Goal: Transaction & Acquisition: Purchase product/service

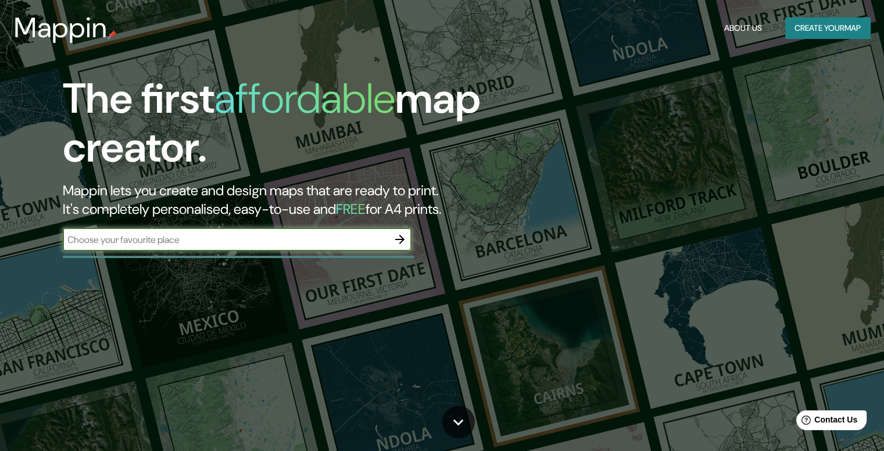
click at [299, 235] on input "text" at bounding box center [225, 239] width 325 height 13
type input "medellin"
click at [402, 238] on icon "button" at bounding box center [399, 239] width 9 height 9
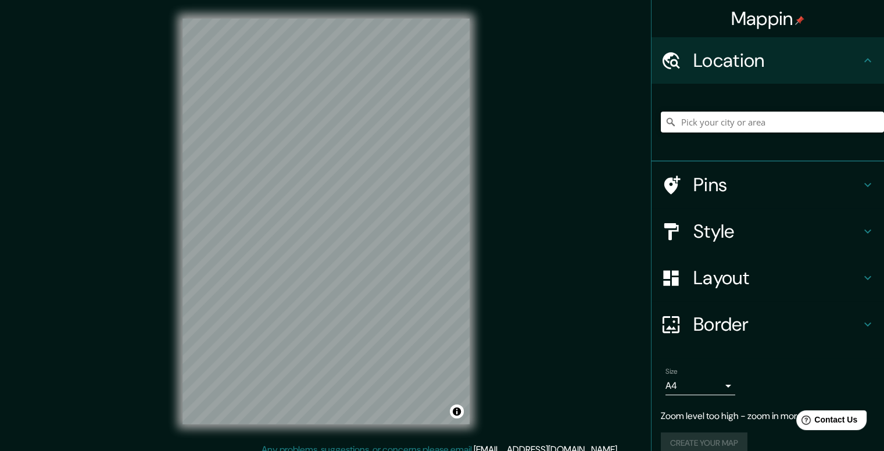
click at [730, 125] on input "Pick your city or area" at bounding box center [772, 122] width 223 height 21
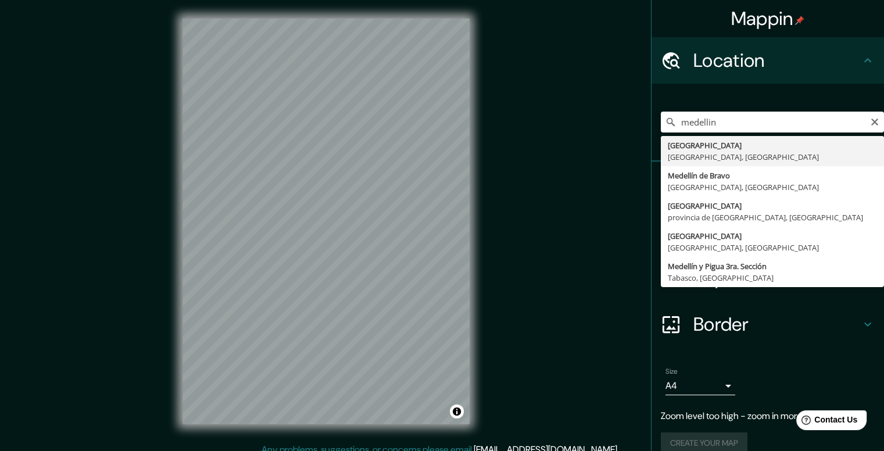
type input "[GEOGRAPHIC_DATA], [GEOGRAPHIC_DATA], [GEOGRAPHIC_DATA]"
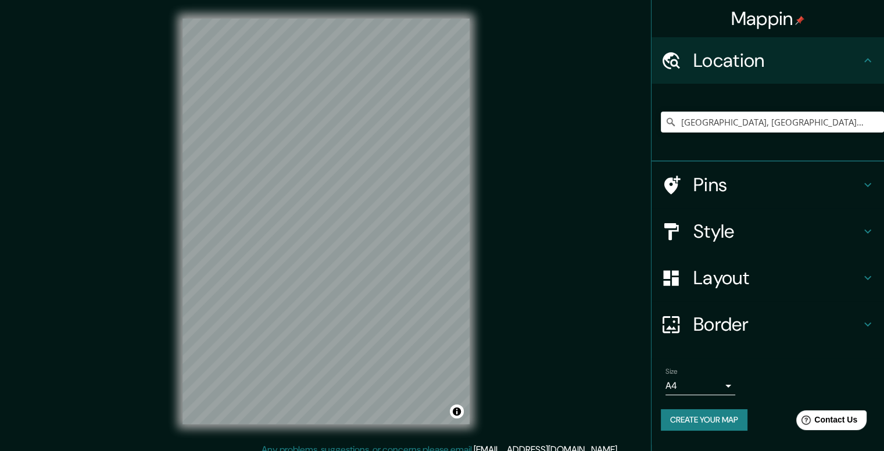
click at [828, 224] on h4 "Style" at bounding box center [776, 231] width 167 height 23
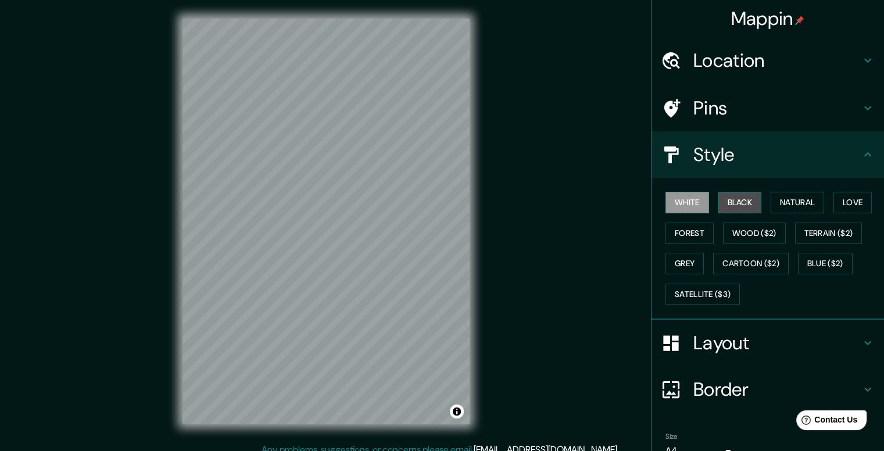
click at [728, 201] on button "Black" at bounding box center [740, 203] width 44 height 22
click at [675, 228] on button "Forest" at bounding box center [689, 234] width 48 height 22
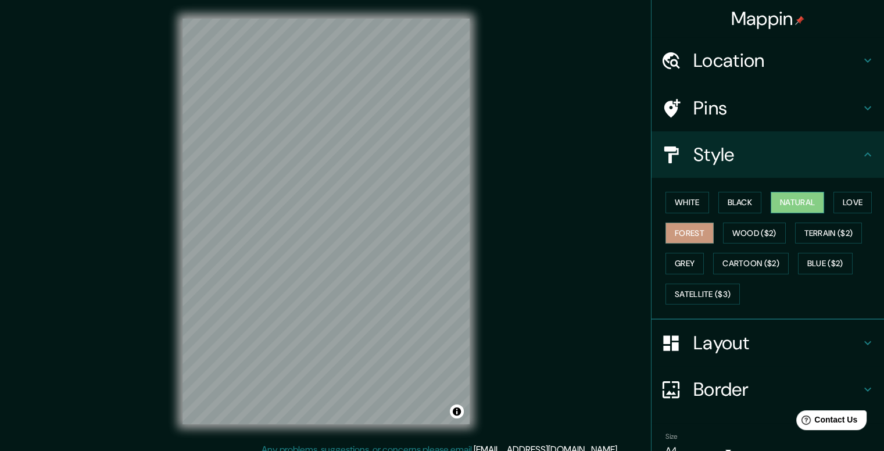
click at [796, 202] on button "Natural" at bounding box center [797, 203] width 53 height 22
click at [755, 227] on button "Wood ($2)" at bounding box center [754, 234] width 63 height 22
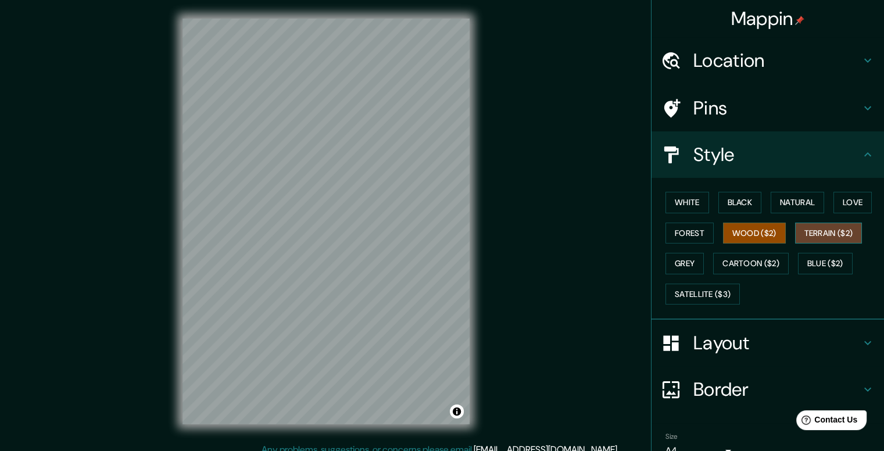
click at [811, 231] on button "Terrain ($2)" at bounding box center [828, 234] width 67 height 22
click at [764, 263] on button "Cartoon ($2)" at bounding box center [751, 264] width 76 height 22
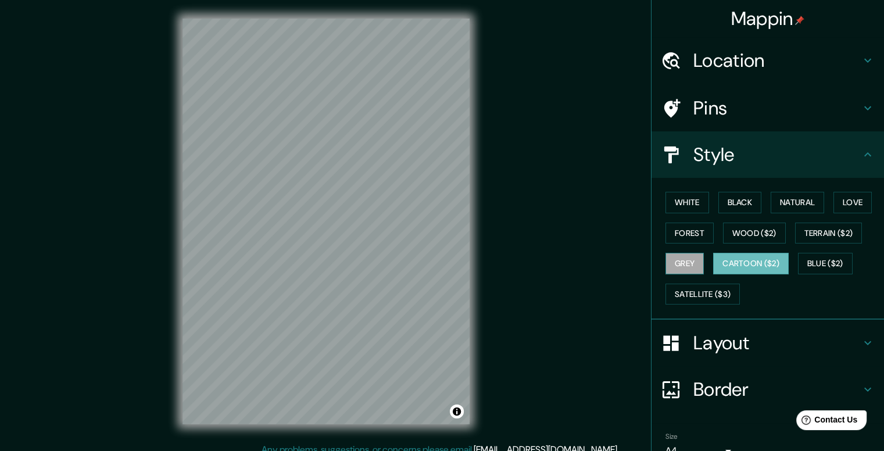
click at [678, 264] on button "Grey" at bounding box center [684, 264] width 38 height 22
click at [807, 253] on button "Blue ($2)" at bounding box center [825, 264] width 55 height 22
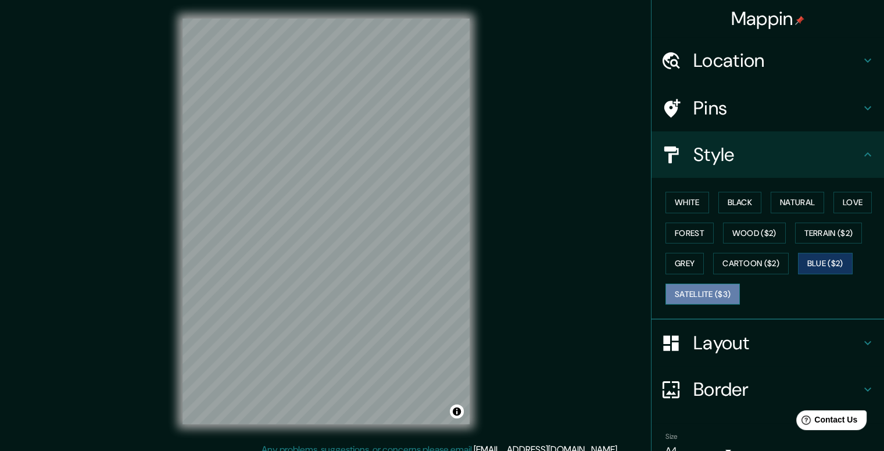
click at [692, 295] on button "Satellite ($3)" at bounding box center [702, 295] width 74 height 22
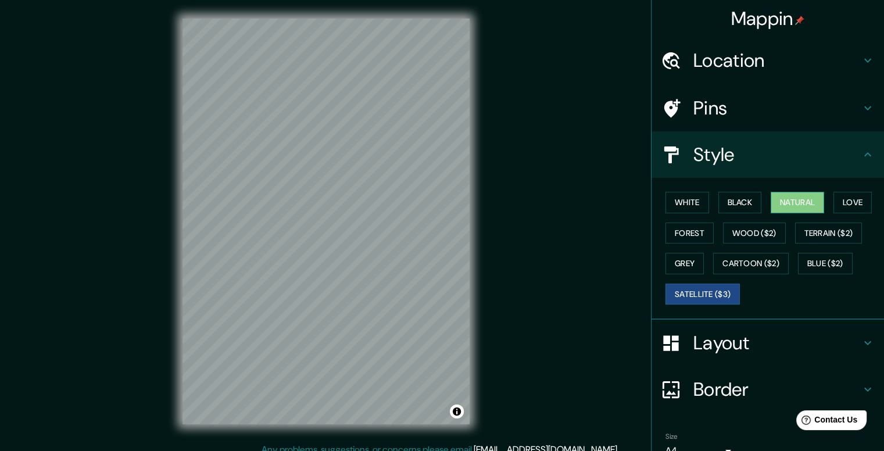
click at [796, 200] on button "Natural" at bounding box center [797, 203] width 53 height 22
click at [860, 196] on button "Love" at bounding box center [852, 203] width 38 height 22
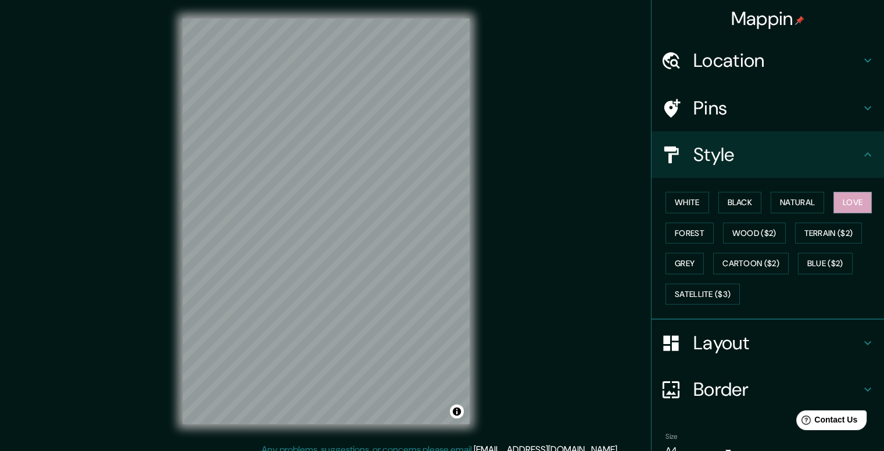
click at [742, 214] on div "White Black Natural Love Forest Wood ($2) Terrain ($2) Grey Cartoon ($2) Blue (…" at bounding box center [772, 248] width 223 height 122
click at [742, 202] on button "Black" at bounding box center [740, 203] width 44 height 22
click at [825, 114] on h4 "Pins" at bounding box center [776, 107] width 167 height 23
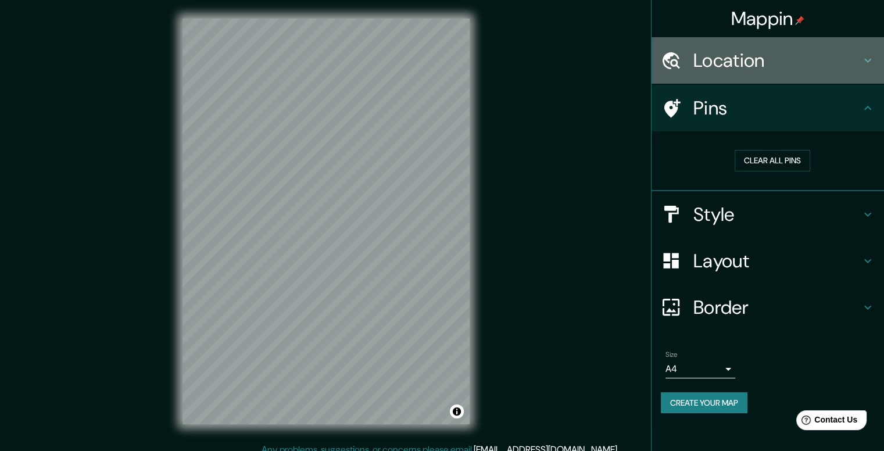
click at [819, 65] on h4 "Location" at bounding box center [776, 60] width 167 height 23
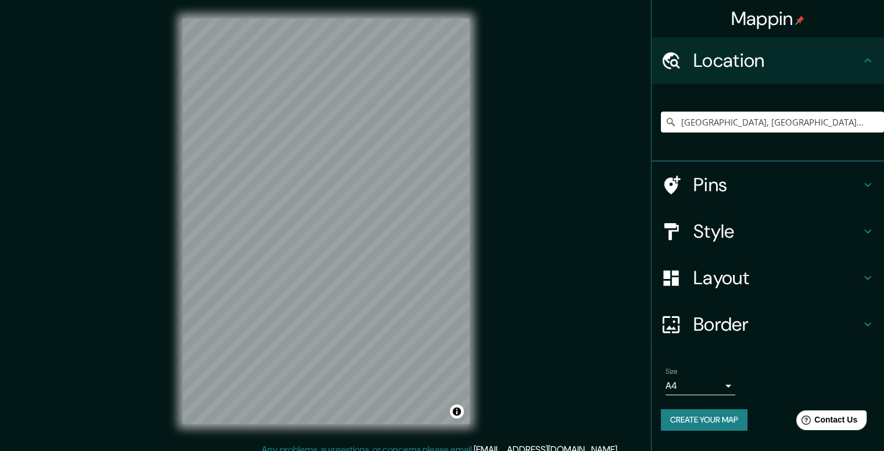
click at [810, 265] on div "Layout" at bounding box center [767, 278] width 232 height 46
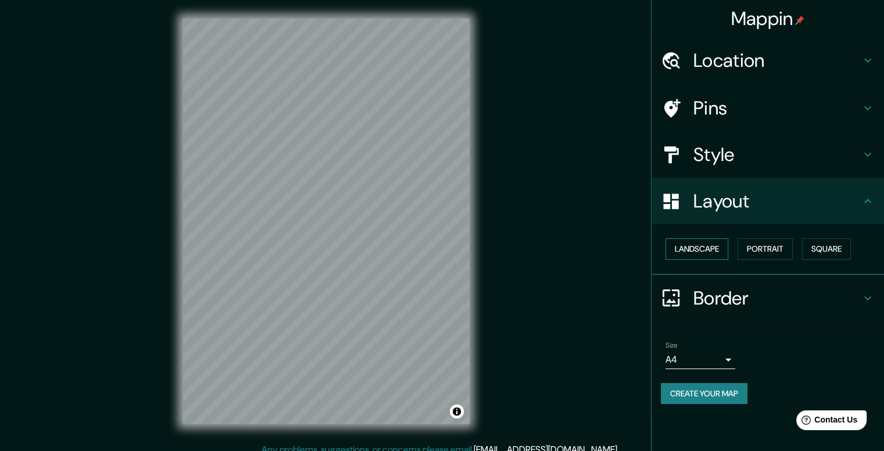
click at [716, 248] on button "Landscape" at bounding box center [696, 249] width 63 height 22
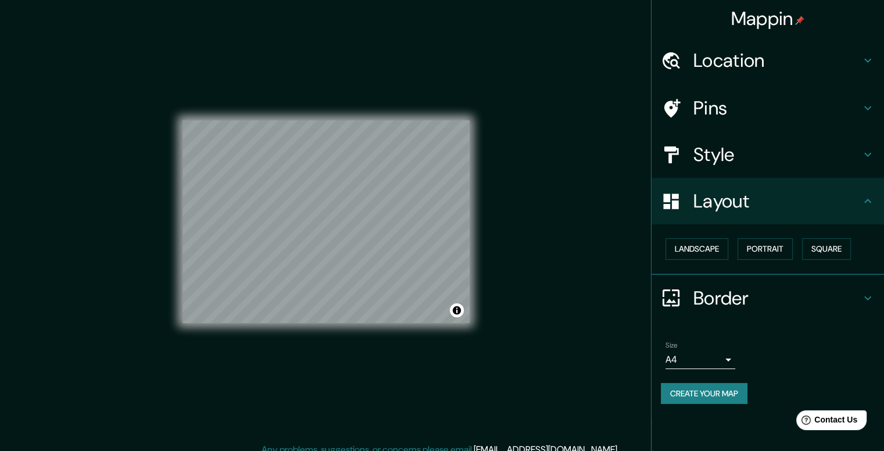
click at [761, 237] on div "Landscape [GEOGRAPHIC_DATA]" at bounding box center [772, 249] width 223 height 31
click at [771, 245] on button "Portrait" at bounding box center [764, 249] width 55 height 22
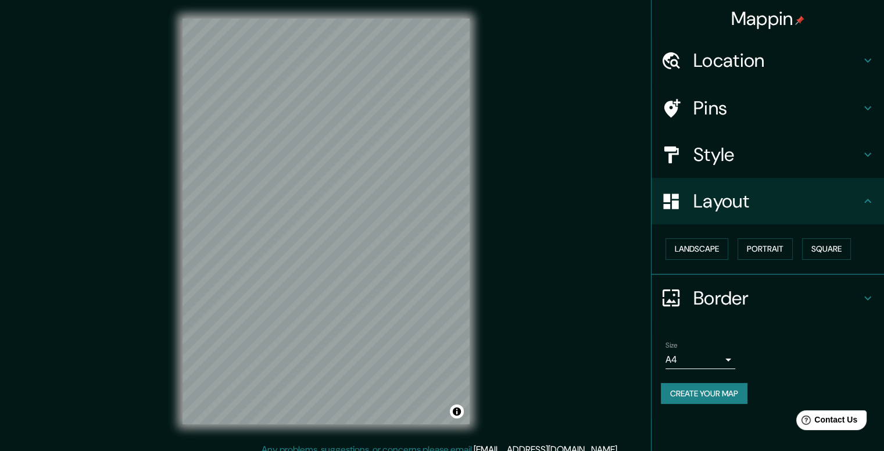
click at [799, 252] on div "Landscape [GEOGRAPHIC_DATA]" at bounding box center [772, 249] width 223 height 31
click at [821, 245] on button "Square" at bounding box center [826, 249] width 49 height 22
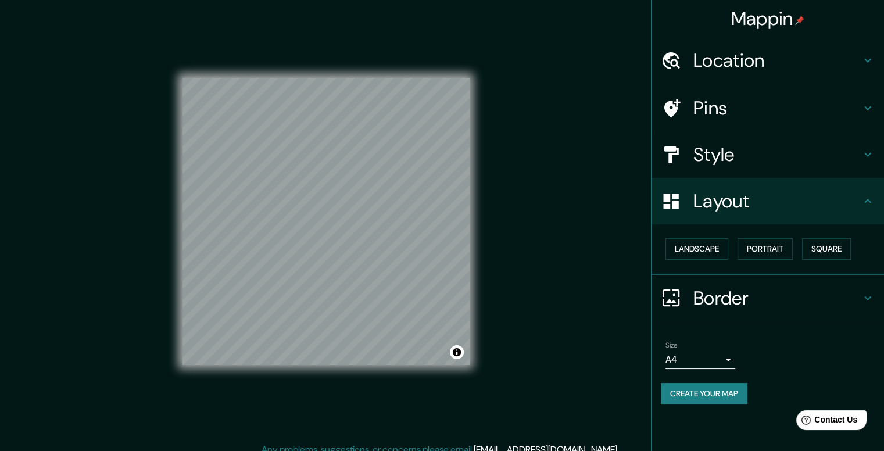
click at [768, 287] on h4 "Border" at bounding box center [776, 298] width 167 height 23
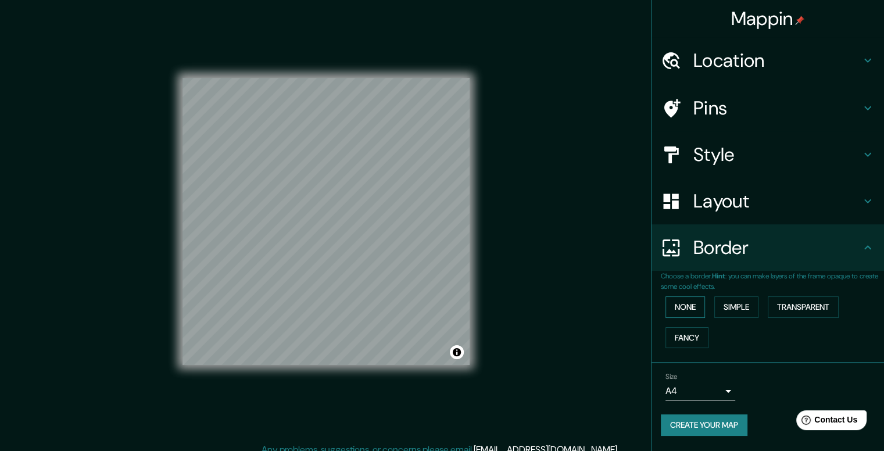
click at [688, 306] on button "None" at bounding box center [685, 307] width 40 height 22
click at [744, 303] on button "Simple" at bounding box center [736, 307] width 44 height 22
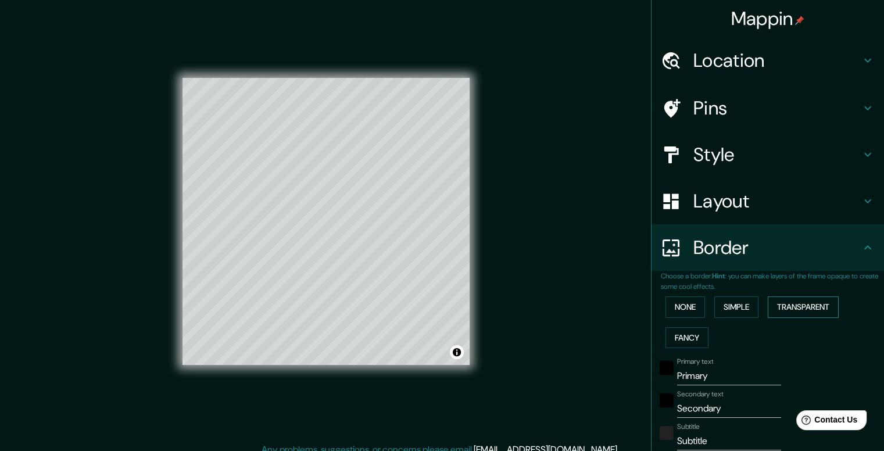
click at [810, 303] on button "Transparent" at bounding box center [803, 307] width 71 height 22
click at [689, 332] on button "Fancy" at bounding box center [686, 338] width 43 height 22
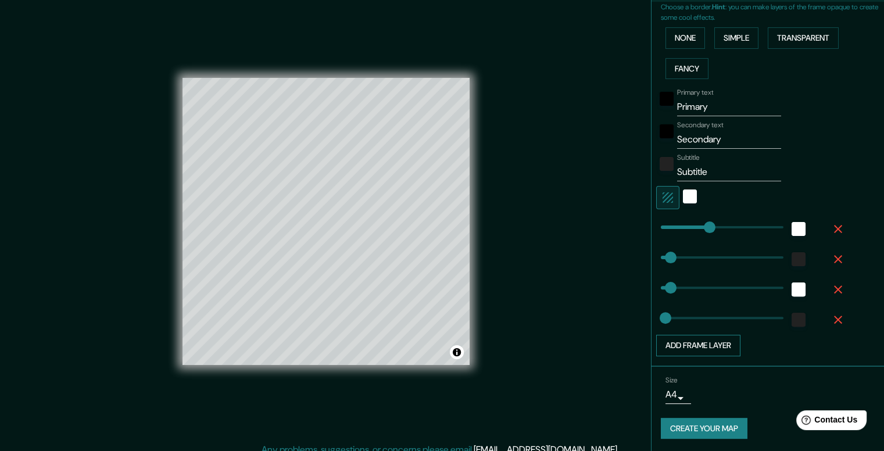
scroll to position [10, 0]
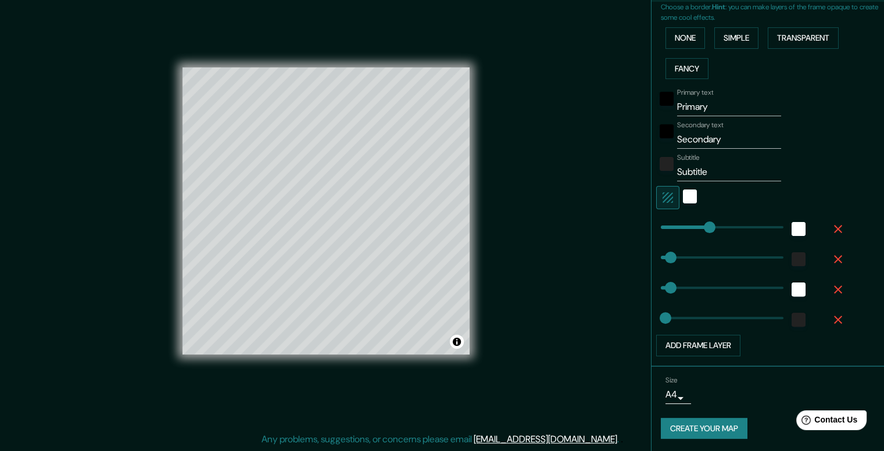
type input "40"
